Goal: Task Accomplishment & Management: Manage account settings

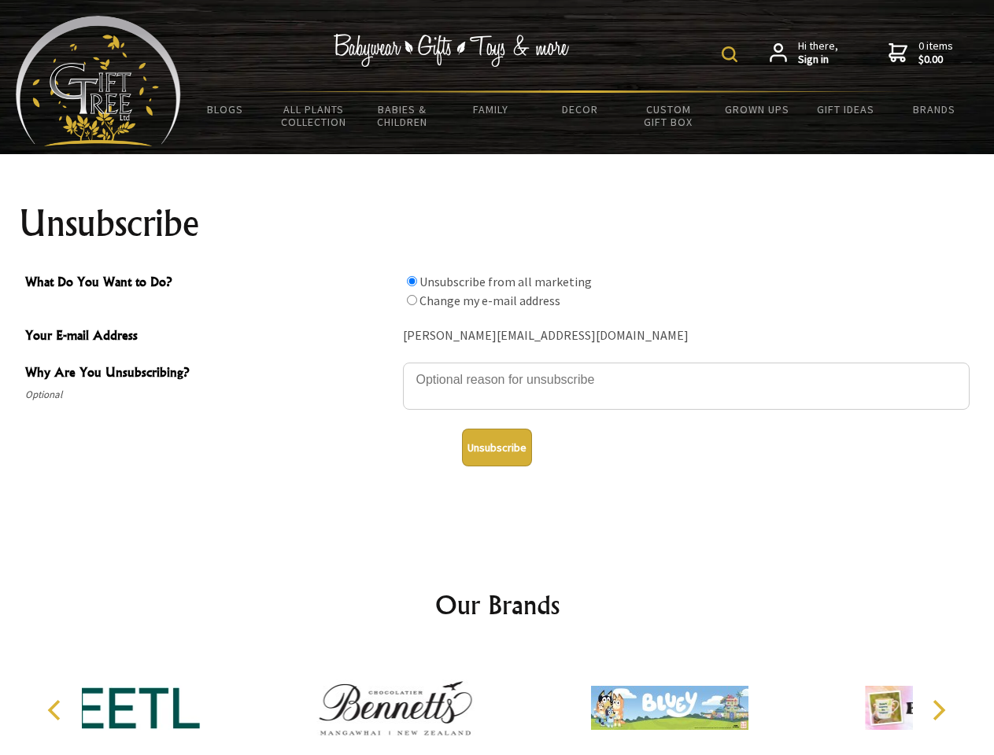
click at [732, 54] on img at bounding box center [729, 54] width 16 height 16
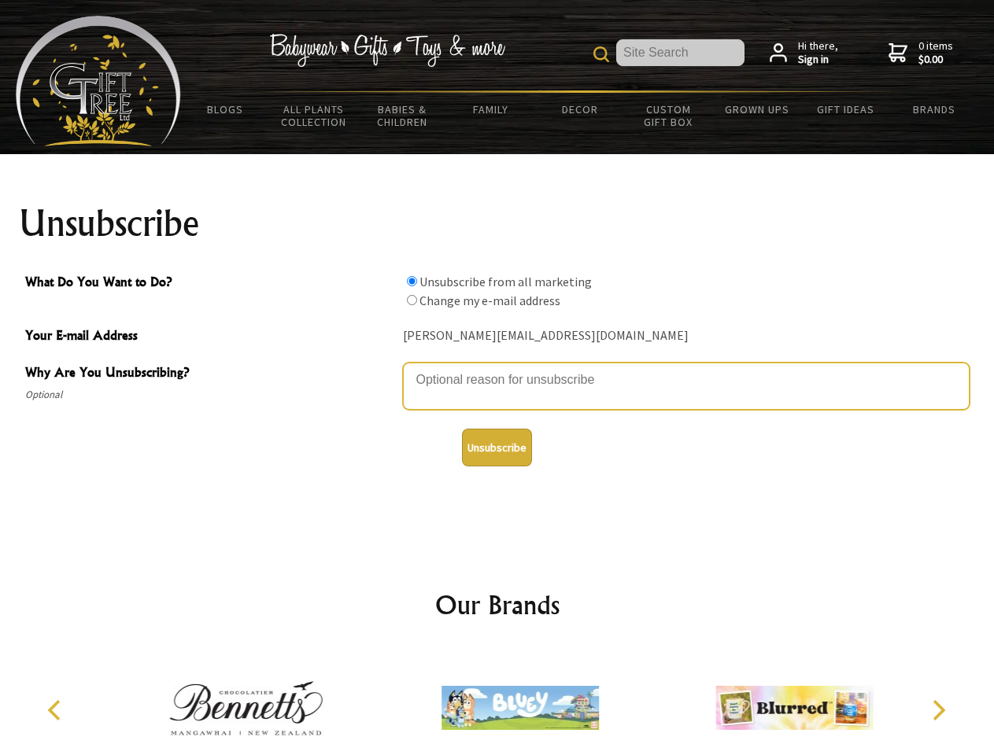
click at [497, 368] on textarea "Why Are You Unsubscribing?" at bounding box center [686, 386] width 566 height 47
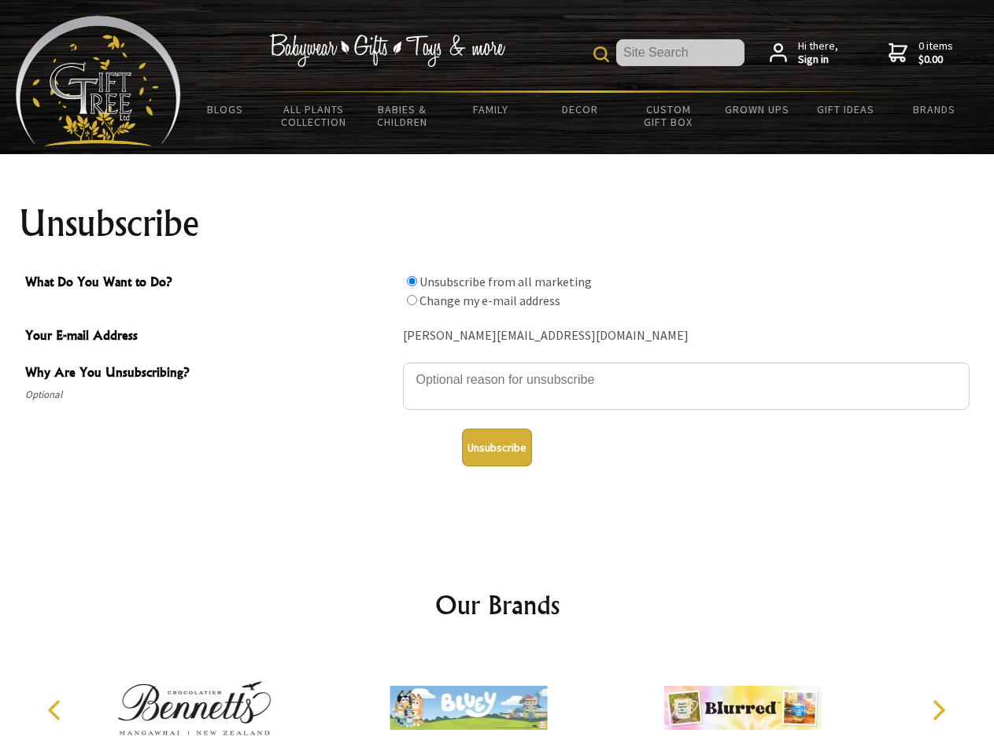
click at [411, 281] on input "What Do You Want to Do?" at bounding box center [412, 281] width 10 height 10
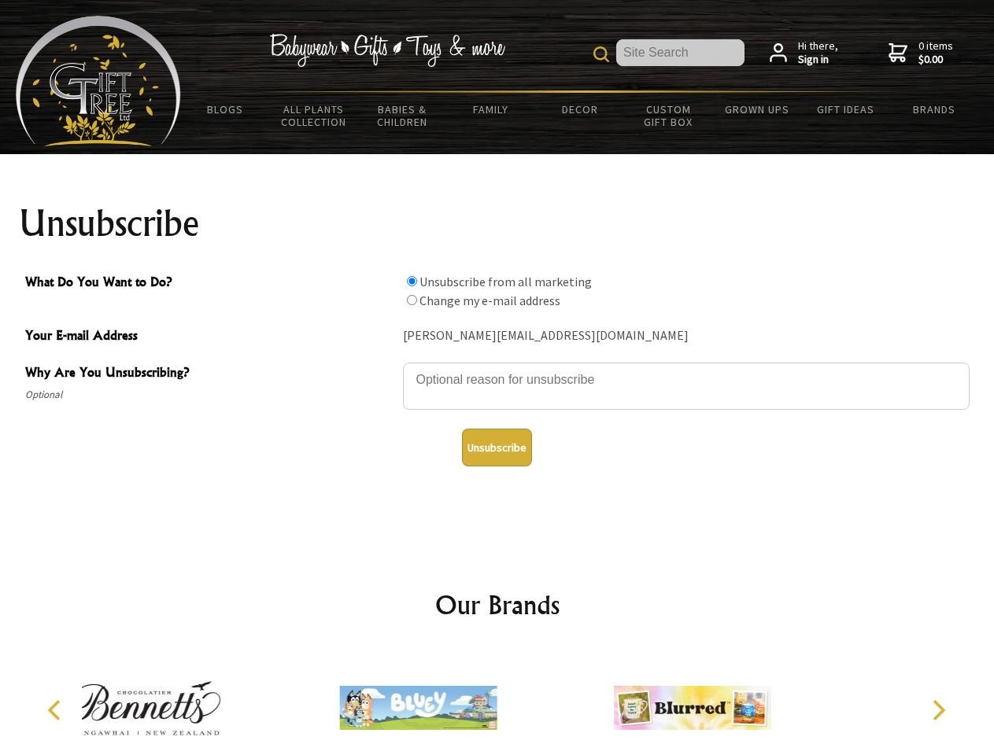
click at [411, 300] on input "What Do You Want to Do?" at bounding box center [412, 300] width 10 height 10
radio input "true"
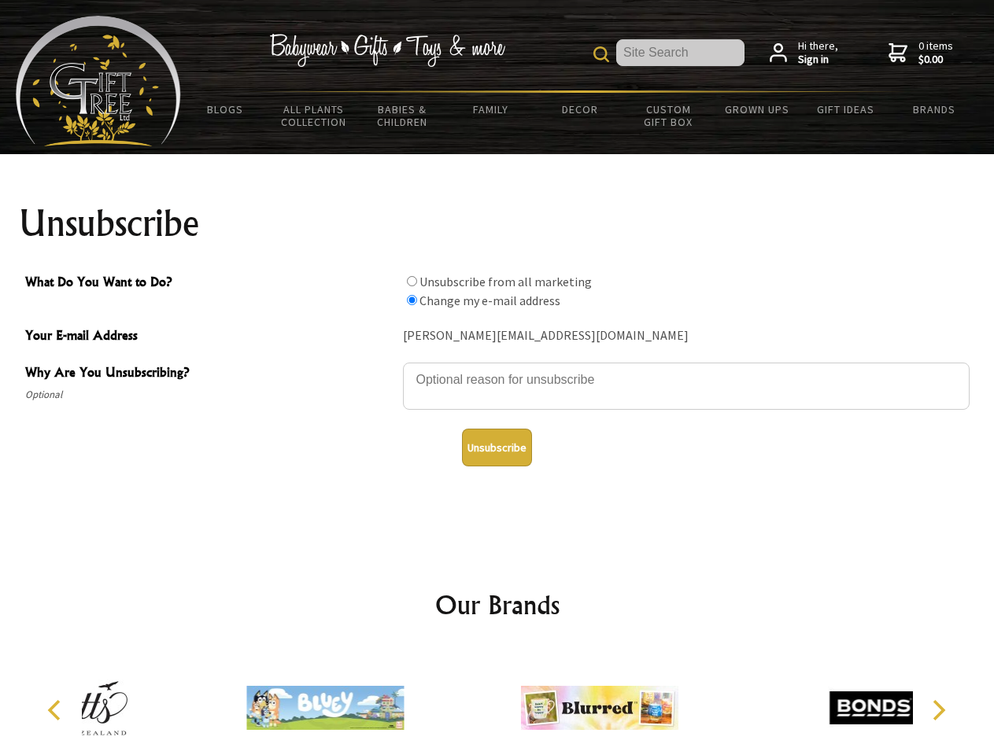
click at [496, 448] on button "Unsubscribe" at bounding box center [497, 448] width 70 height 38
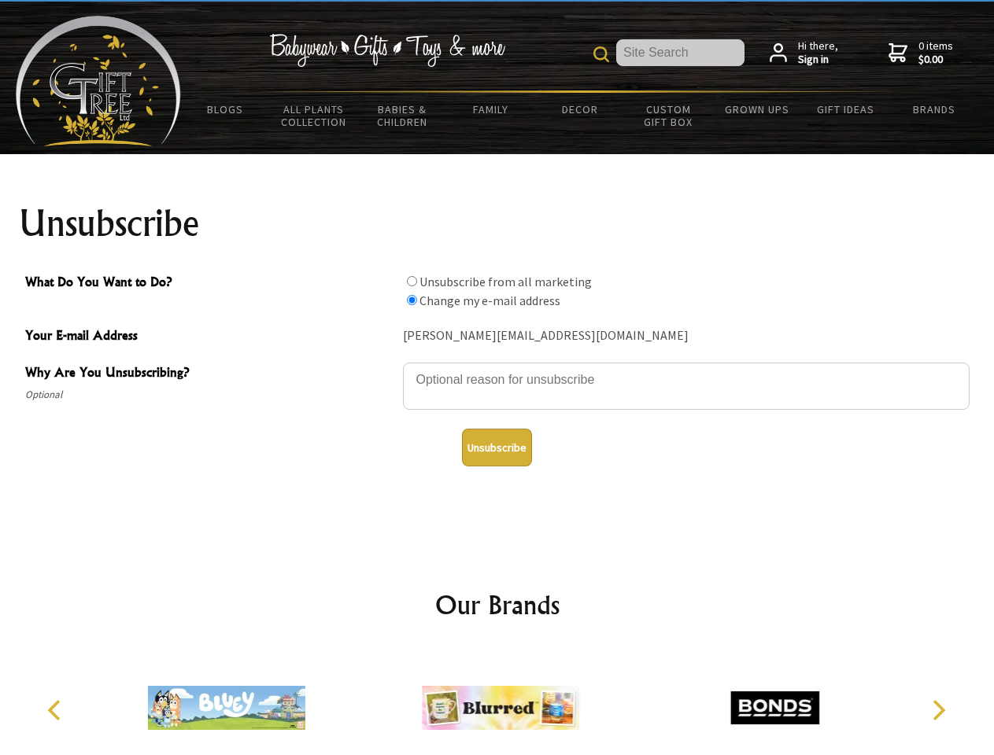
click at [497, 702] on img at bounding box center [500, 708] width 157 height 118
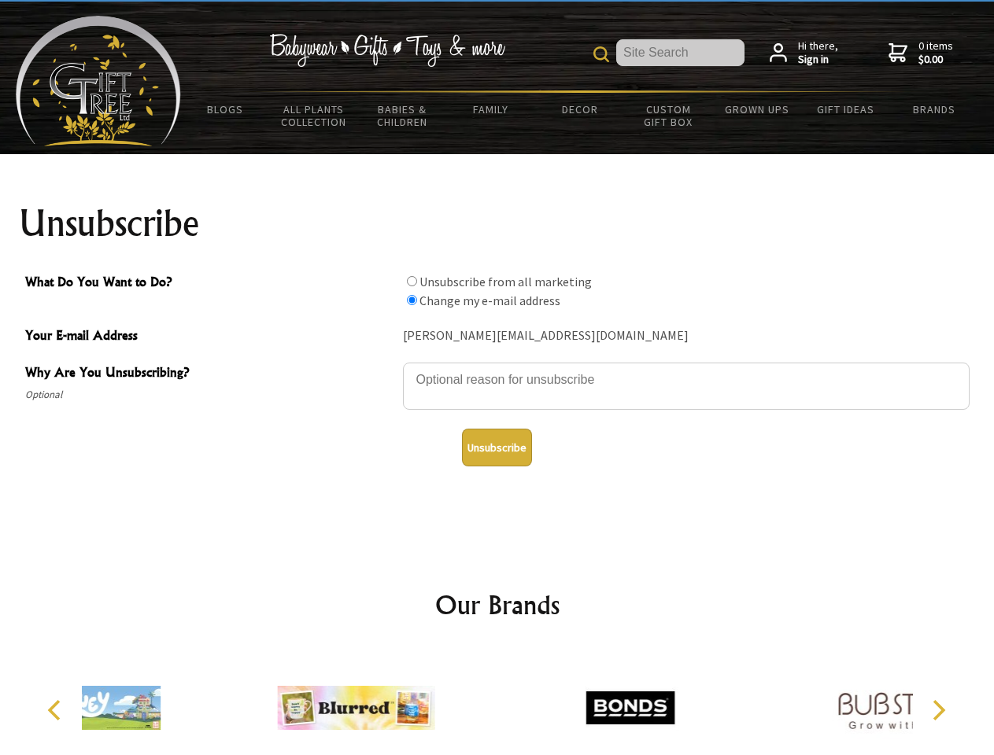
click at [57, 710] on icon "Previous" at bounding box center [56, 710] width 20 height 20
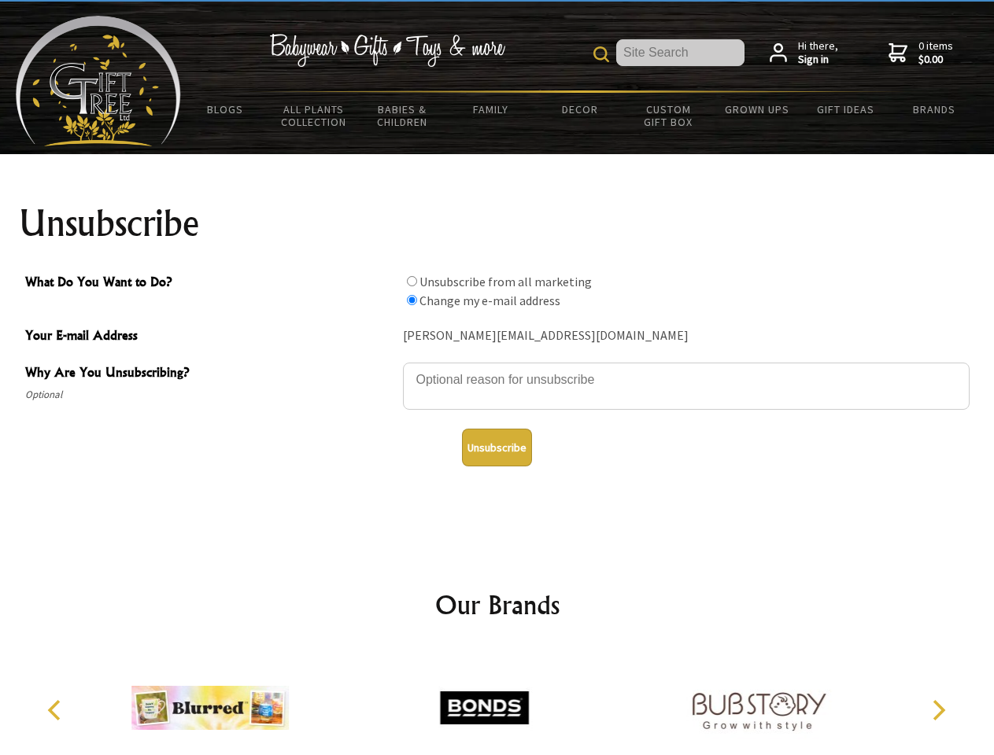
click at [938, 710] on icon "Next" at bounding box center [937, 710] width 20 height 20
